Goal: Task Accomplishment & Management: Complete application form

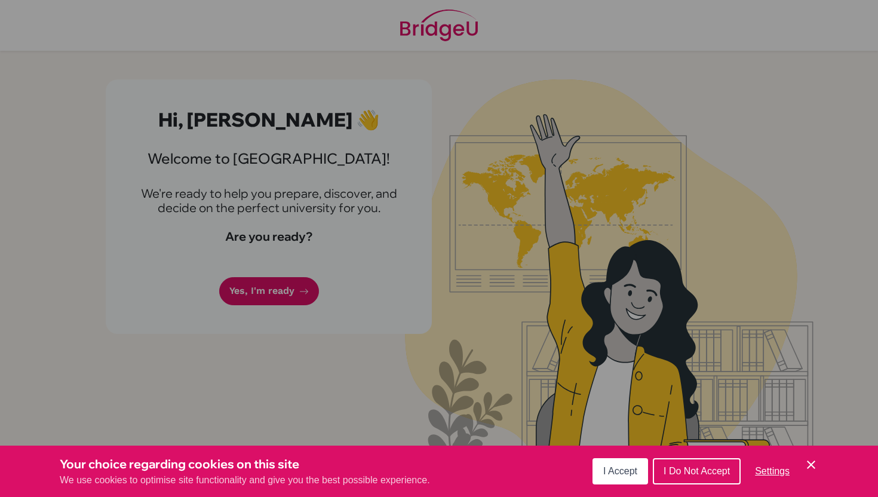
click at [809, 466] on icon "Save and close" at bounding box center [811, 465] width 8 height 8
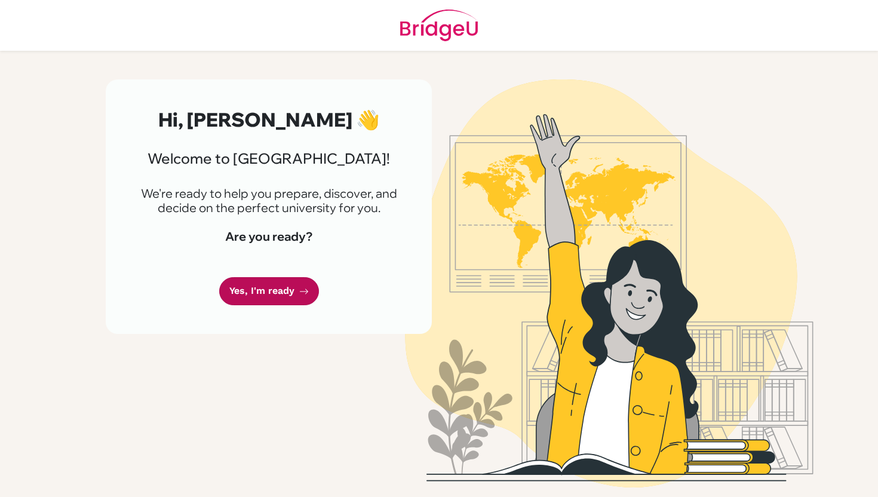
click at [272, 299] on link "Yes, I'm ready" at bounding box center [269, 291] width 100 height 28
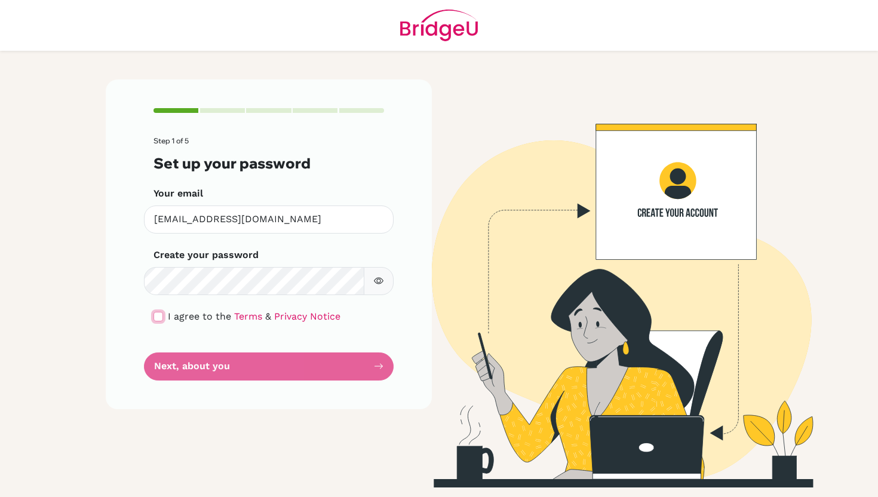
click at [162, 313] on input "checkbox" at bounding box center [159, 317] width 10 height 10
checkbox input "true"
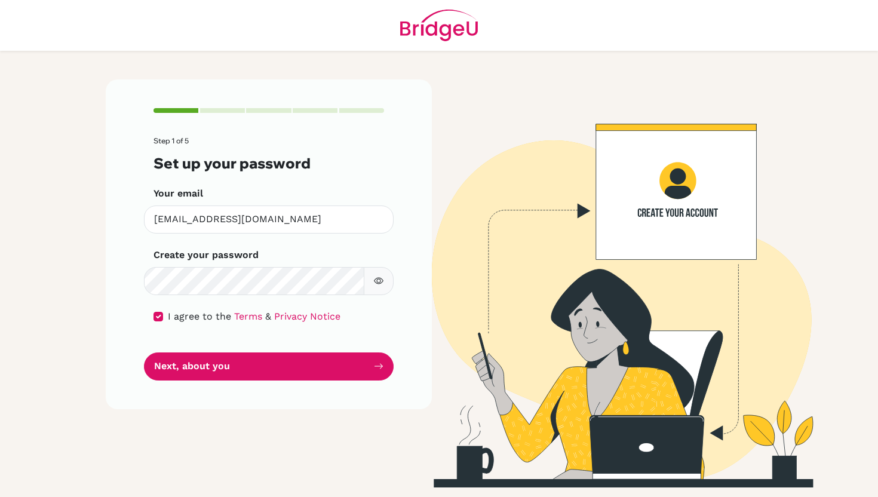
click at [372, 280] on button "button" at bounding box center [379, 281] width 30 height 28
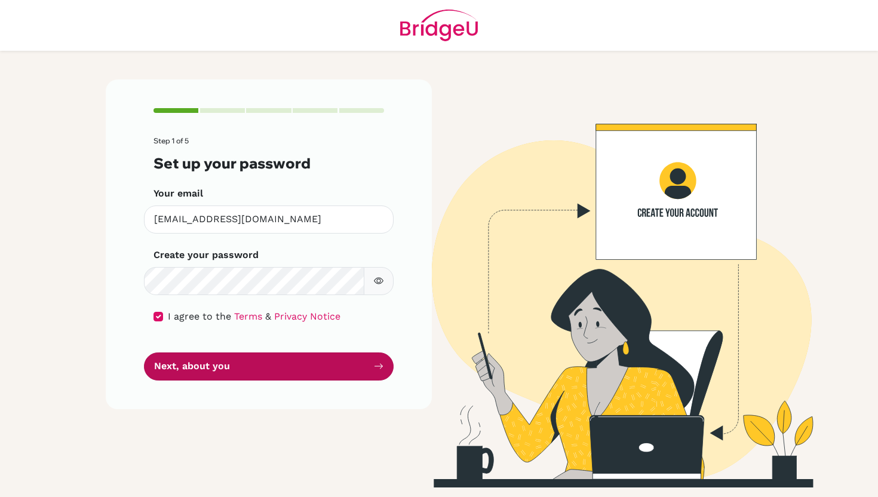
click at [330, 355] on button "Next, about you" at bounding box center [269, 366] width 250 height 28
